Goal: Book appointment/travel/reservation

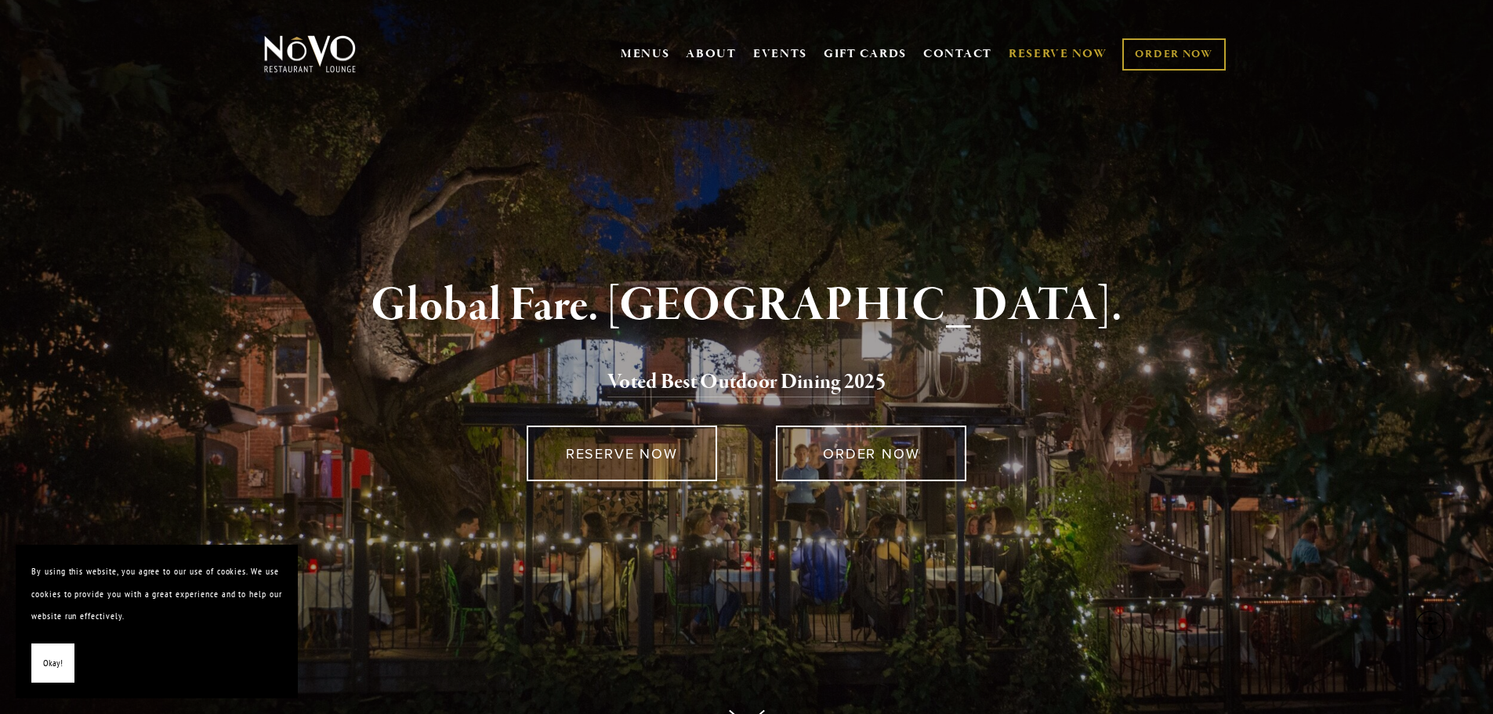
click at [1056, 51] on link "RESERVE NOW" at bounding box center [1058, 54] width 99 height 30
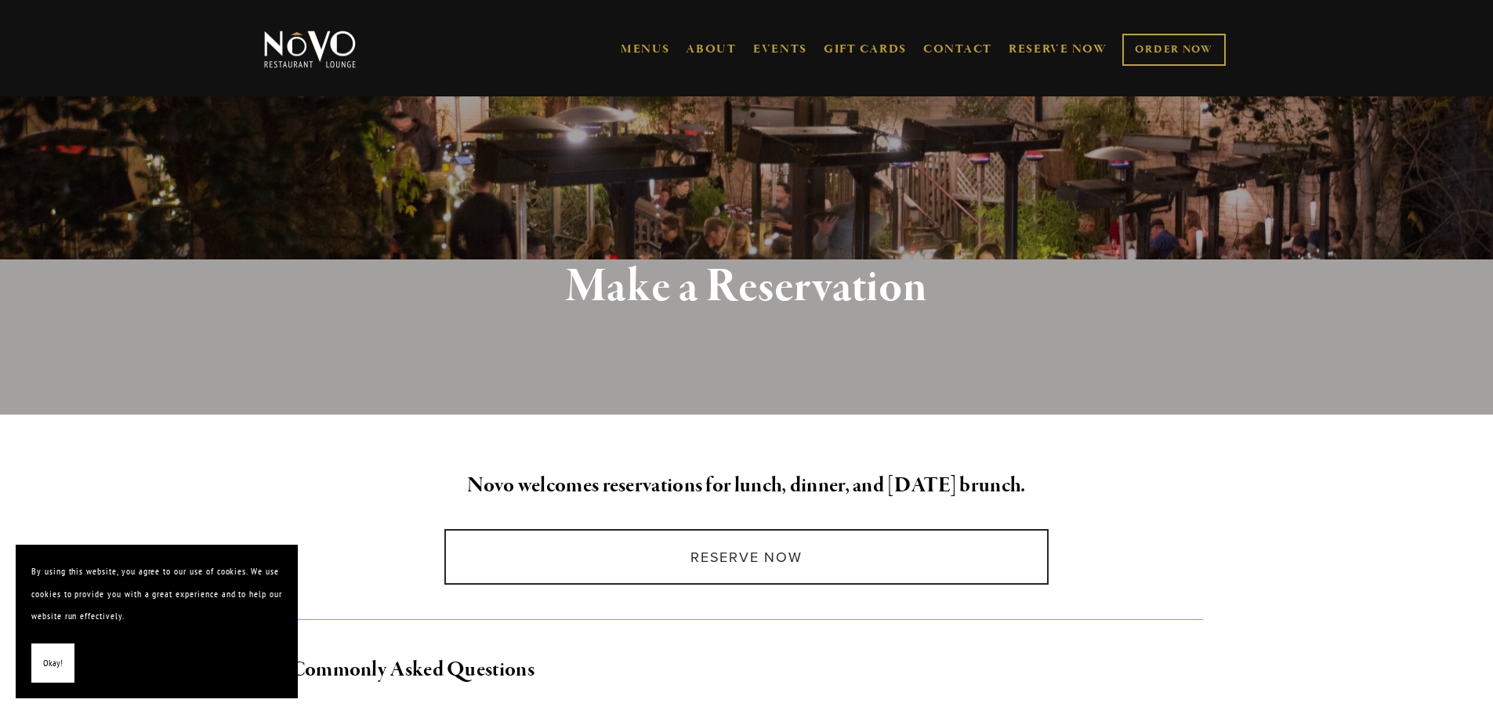
scroll to position [235, 0]
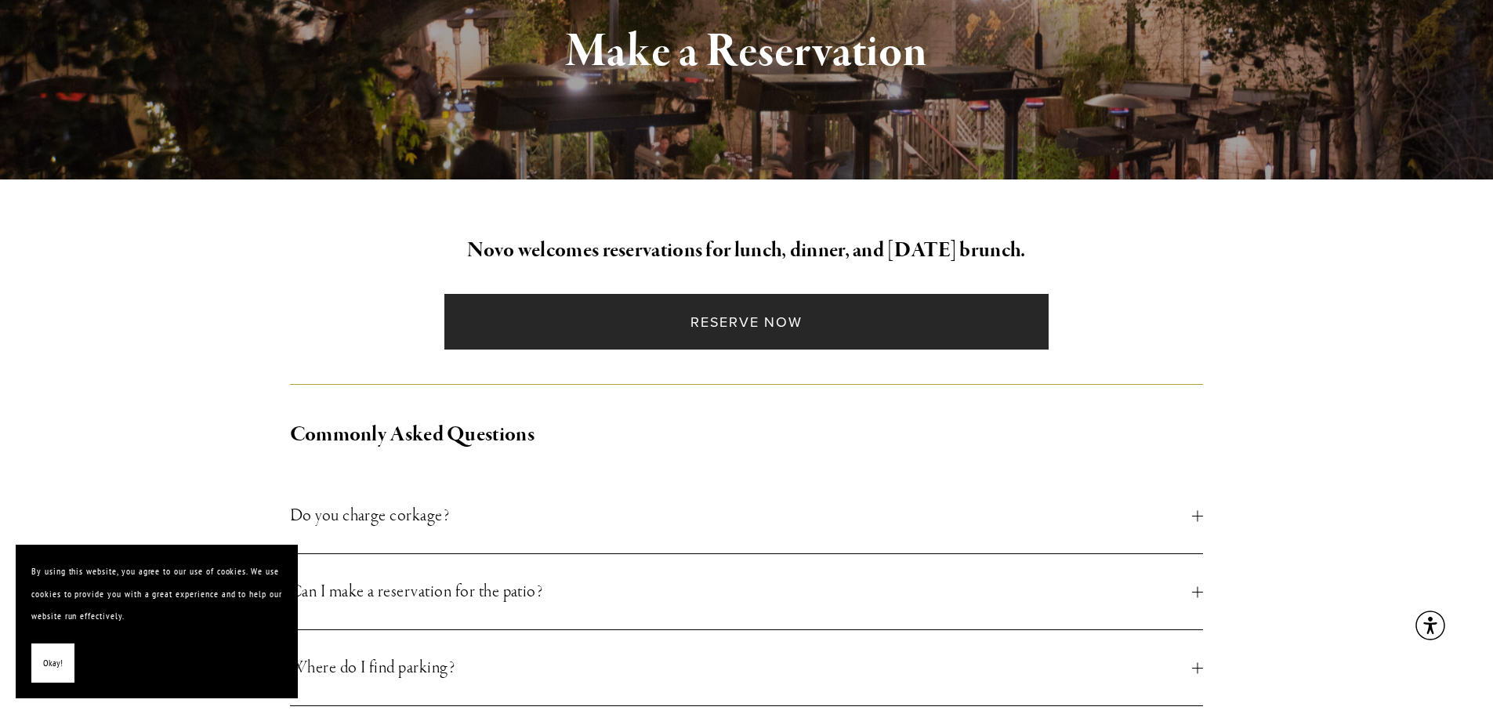
click at [841, 325] on link "Reserve Now" at bounding box center [747, 322] width 604 height 56
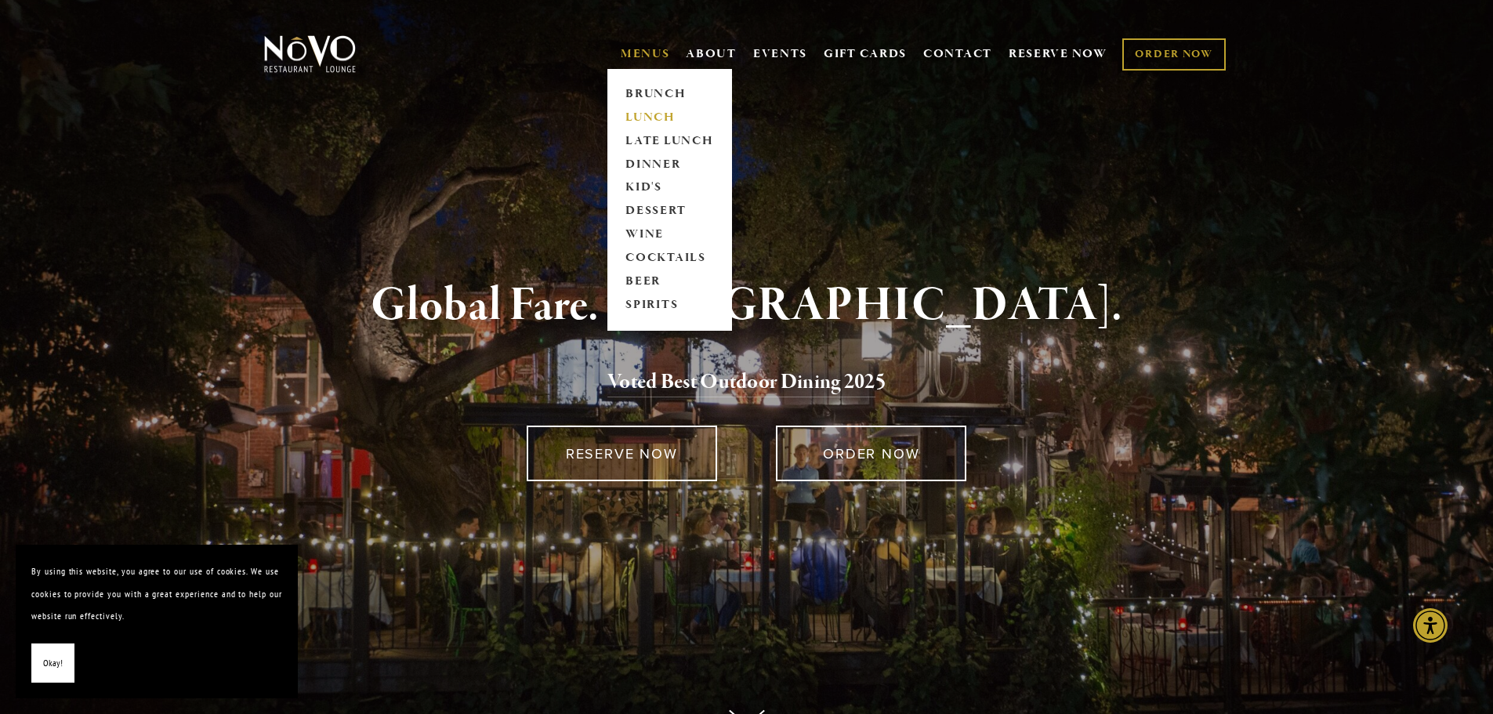
click at [654, 113] on link "LUNCH" at bounding box center [670, 118] width 98 height 24
